Goal: Task Accomplishment & Management: Use online tool/utility

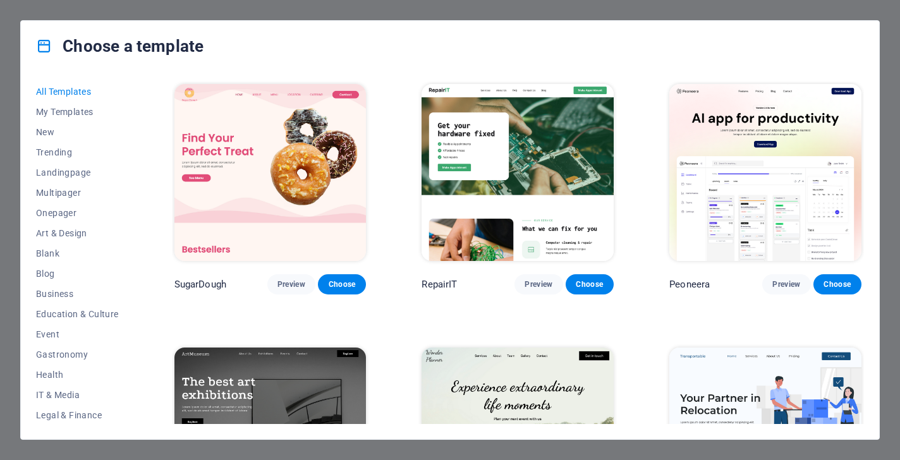
scroll to position [18, 0]
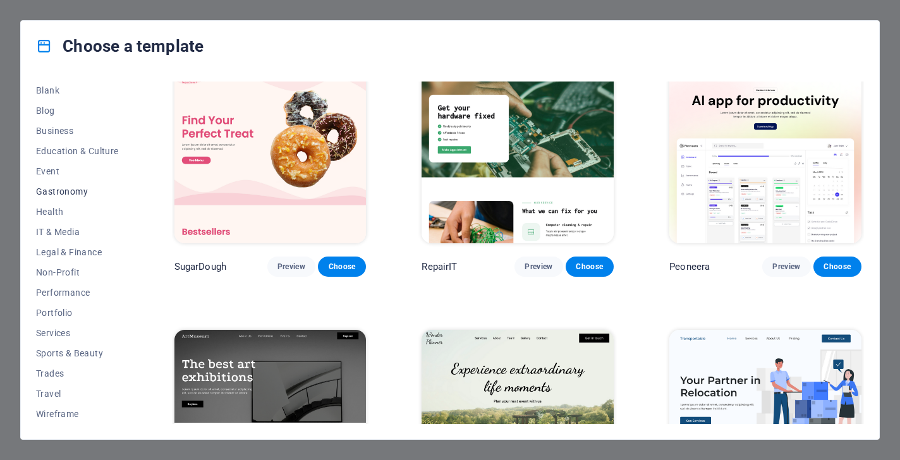
click at [67, 186] on button "Gastronomy" at bounding box center [77, 191] width 83 height 20
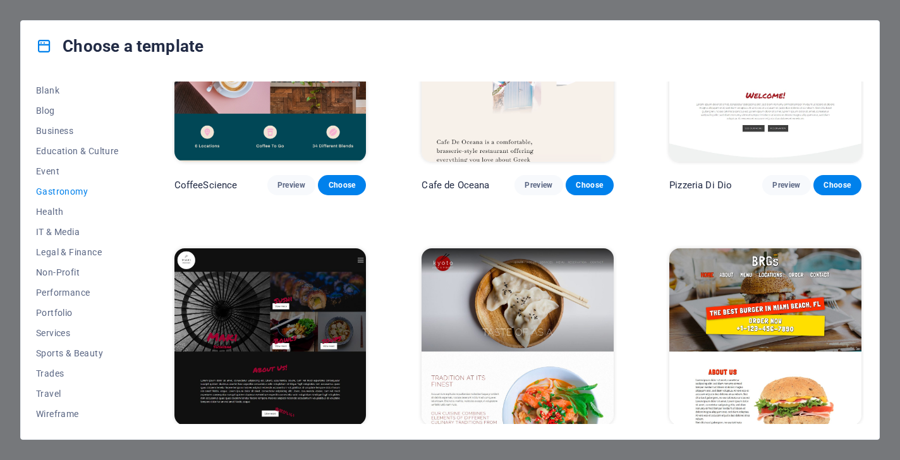
scroll to position [431, 0]
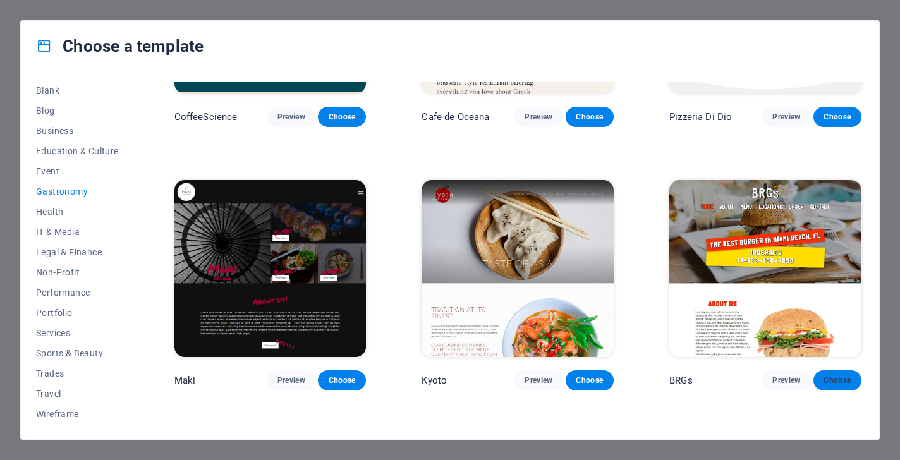
click at [824, 375] on span "Choose" at bounding box center [837, 380] width 28 height 10
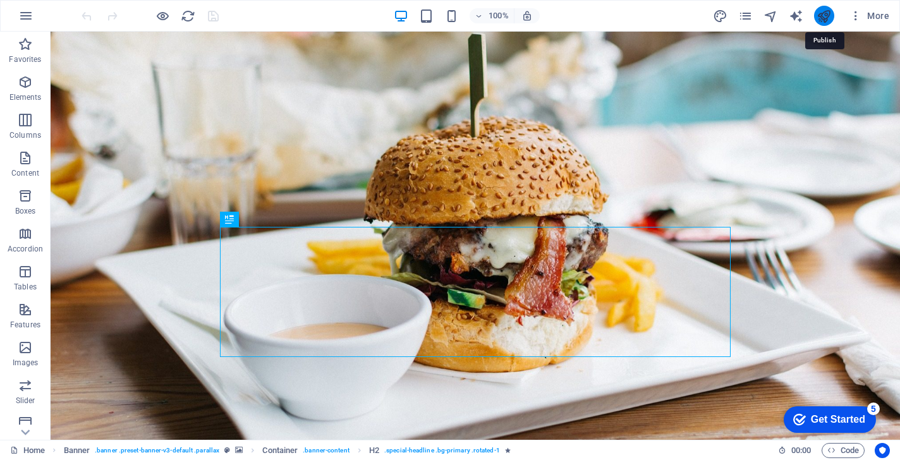
click at [822, 19] on icon "publish" at bounding box center [823, 16] width 15 height 15
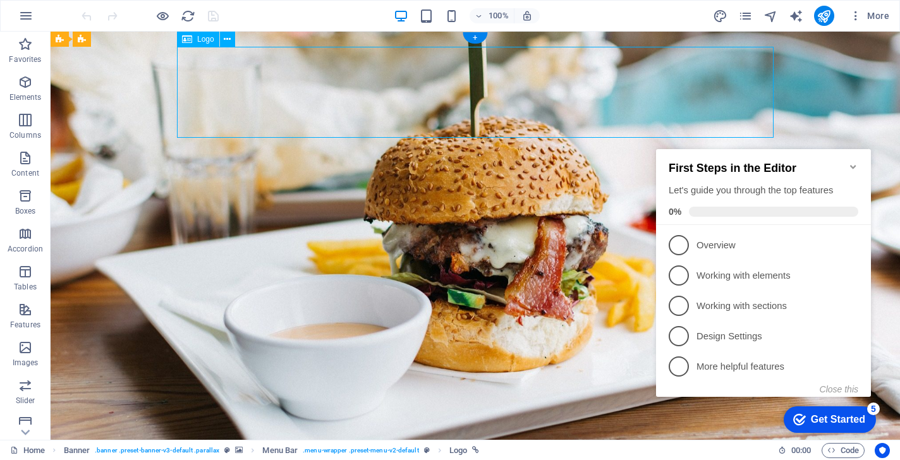
select select "px"
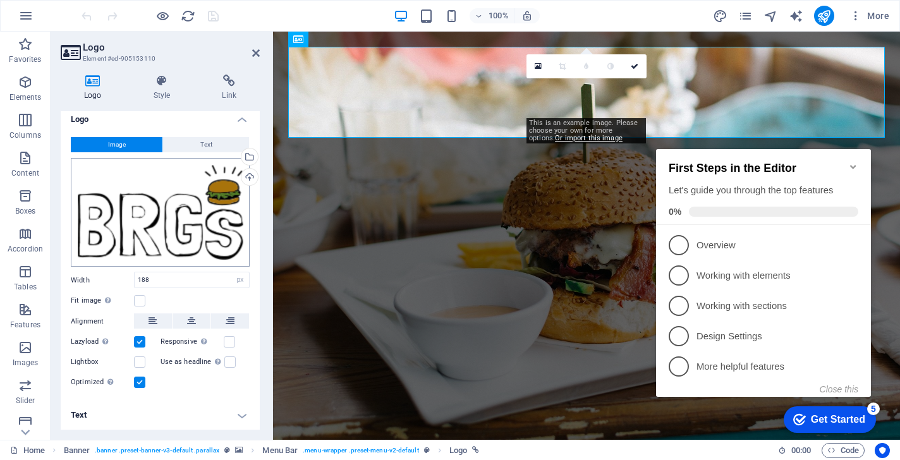
scroll to position [6, 0]
click at [246, 175] on div "Upload" at bounding box center [248, 179] width 19 height 19
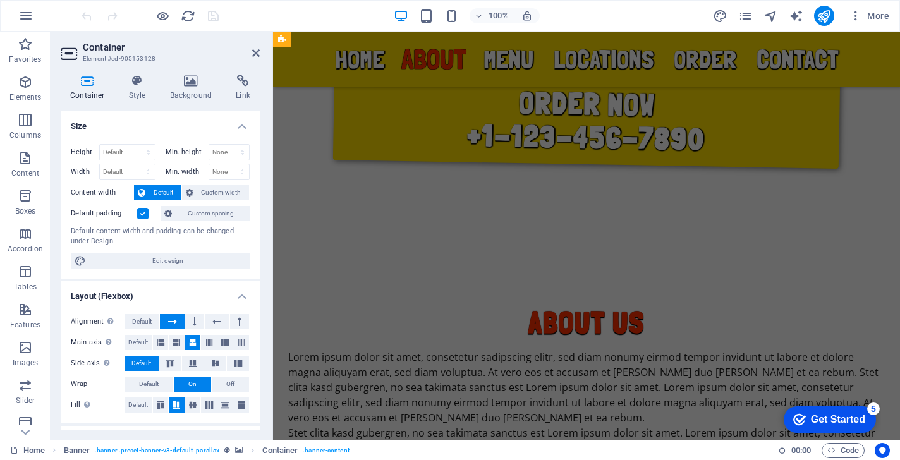
scroll to position [678, 0]
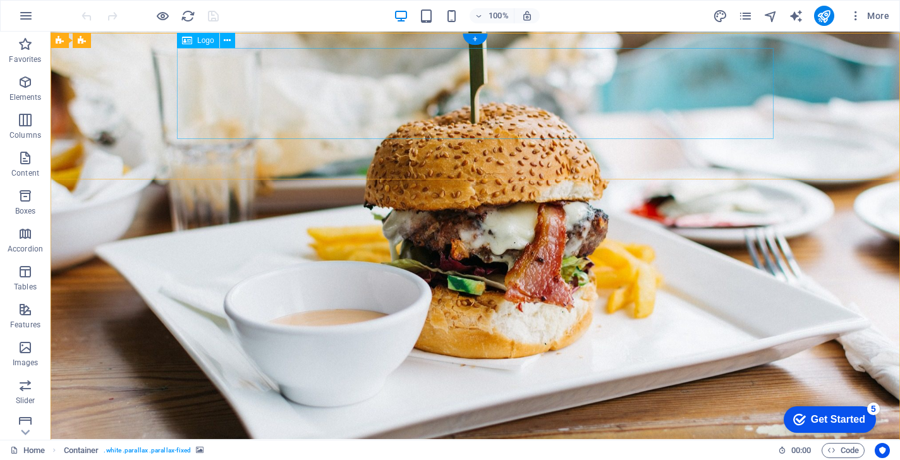
scroll to position [0, 0]
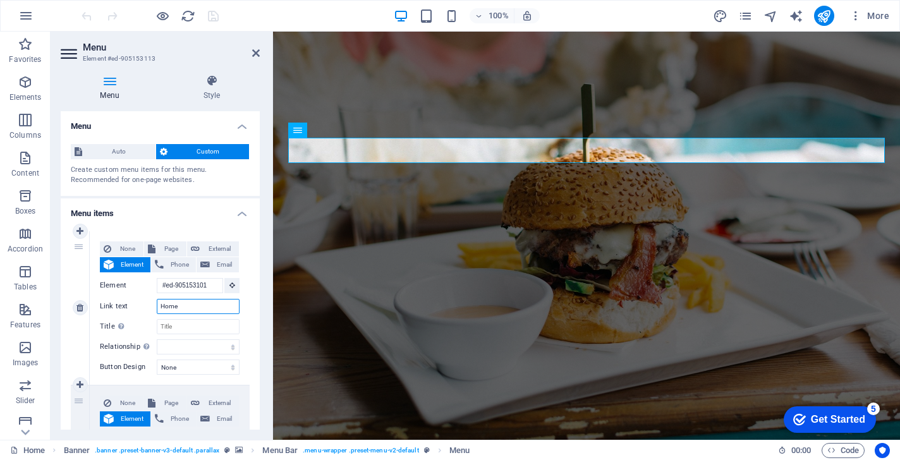
click at [186, 304] on input "Home" at bounding box center [198, 306] width 83 height 15
select select
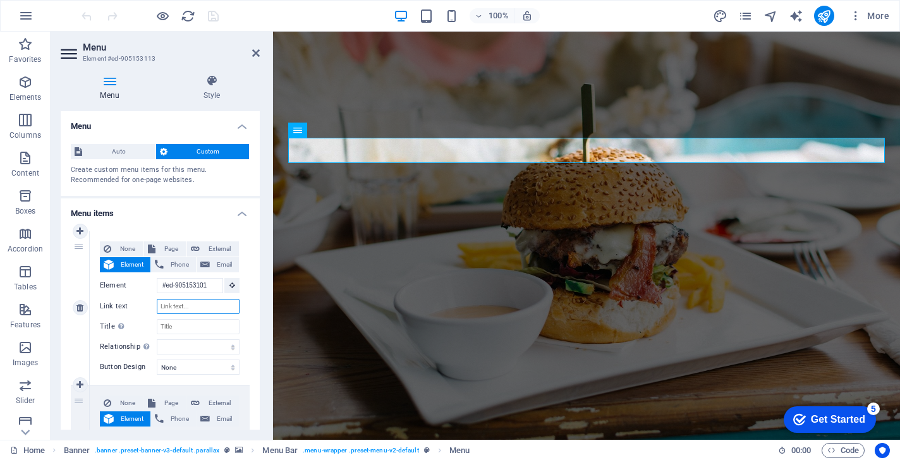
select select
type input "Anas"
select select
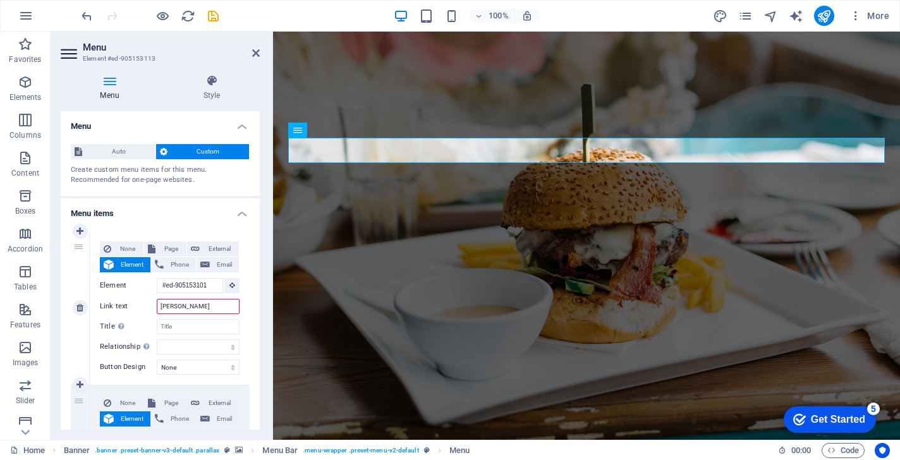
select select
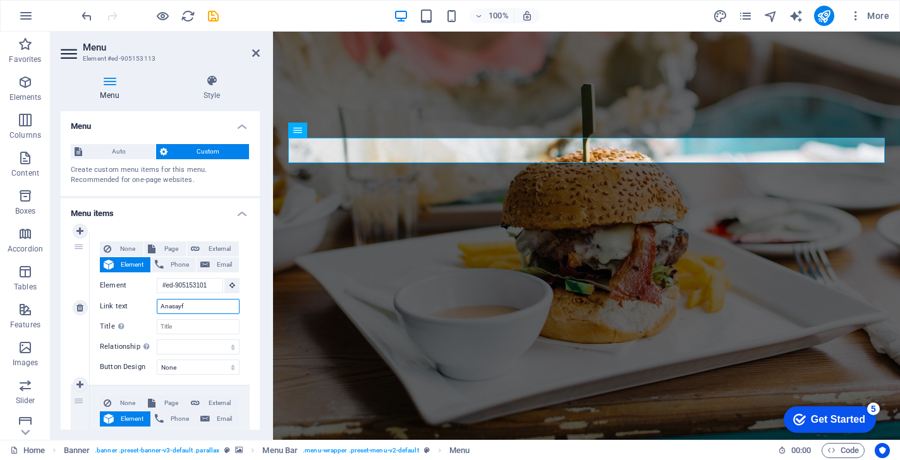
type input "Anasayfa"
select select
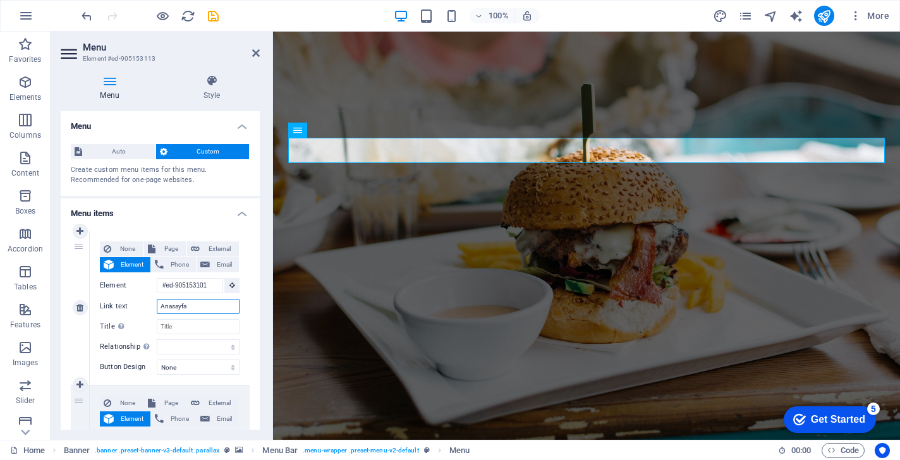
select select
type input "Anasayfa"
